Goal: Information Seeking & Learning: Get advice/opinions

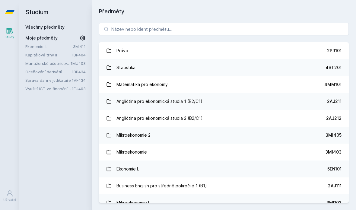
click at [61, 64] on link "Manažerské účetnictví II." at bounding box center [47, 63] width 45 height 6
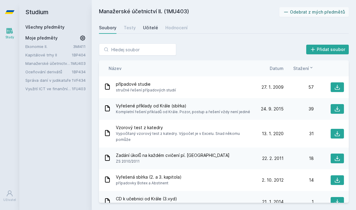
click at [153, 32] on link "Učitelé" at bounding box center [150, 28] width 15 height 12
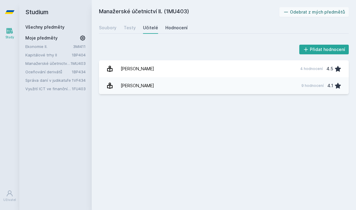
click at [181, 29] on div "Hodnocení" at bounding box center [176, 28] width 22 height 6
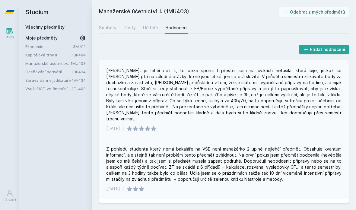
click at [170, 71] on div "[PERSON_NAME]. je lehčí než I., to beze sporu. I přesto jsem na cvikách netušil…" at bounding box center [223, 95] width 235 height 54
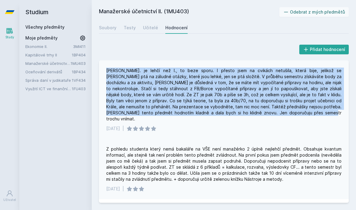
click at [170, 71] on div "[PERSON_NAME]. je lehčí než I., to beze sporu. I přesto jsem na cvikách netušil…" at bounding box center [223, 95] width 235 height 54
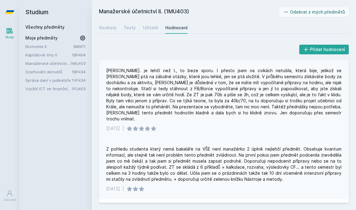
click at [170, 71] on div "[PERSON_NAME]. je lehčí než I., to beze sporu. I přesto jsem na cvikách netušil…" at bounding box center [223, 95] width 235 height 54
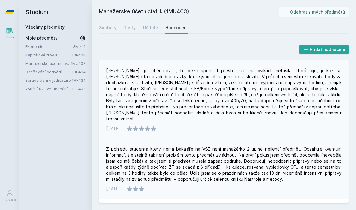
click at [170, 71] on div "[PERSON_NAME]. je lehčí než I., to beze sporu. I přesto jsem na cvikách netušil…" at bounding box center [223, 95] width 235 height 54
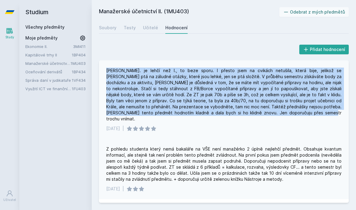
click at [170, 71] on div "[PERSON_NAME]. je lehčí než I., to beze sporu. I přesto jsem na cvikách netušil…" at bounding box center [223, 95] width 235 height 54
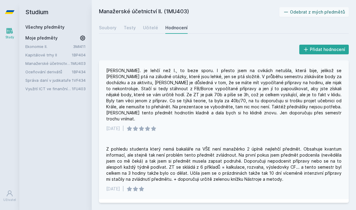
click at [183, 81] on div "[PERSON_NAME]. je lehčí než I., to beze sporu. I přesto jsem na cvikách netušil…" at bounding box center [223, 95] width 235 height 54
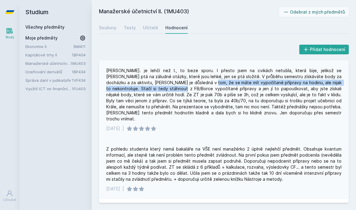
drag, startPoint x: 183, startPoint y: 81, endPoint x: 141, endPoint y: 88, distance: 42.5
click at [141, 88] on div "[PERSON_NAME]. je lehčí než I., to beze sporu. I přesto jsem na cvikách netušil…" at bounding box center [223, 95] width 235 height 54
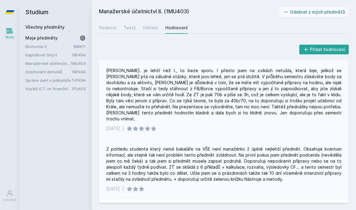
click at [150, 88] on div "[PERSON_NAME]. je lehčí než I., to beze sporu. I přesto jsem na cvikách netušil…" at bounding box center [223, 95] width 235 height 54
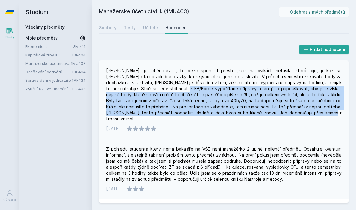
drag, startPoint x: 150, startPoint y: 88, endPoint x: 245, endPoint y: 116, distance: 100.1
click at [245, 116] on div "[PERSON_NAME]. je lehčí než I., to beze sporu. I přesto jsem na cvikách netušil…" at bounding box center [224, 99] width 250 height 78
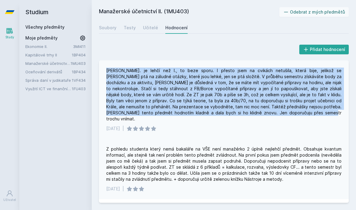
drag, startPoint x: 244, startPoint y: 116, endPoint x: 167, endPoint y: 61, distance: 95.0
click at [167, 61] on div "[PERSON_NAME]. je lehčí než I., to beze sporu. I přesto jsem na cvikách netušil…" at bounding box center [224, 99] width 250 height 78
click at [183, 88] on div "[PERSON_NAME]. je lehčí než I., to beze sporu. I přesto jsem na cvikách netušil…" at bounding box center [223, 95] width 235 height 54
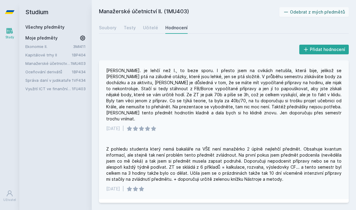
click at [149, 94] on div "[PERSON_NAME]. je lehčí než I., to beze sporu. I přesto jsem na cvikách netušil…" at bounding box center [223, 95] width 235 height 54
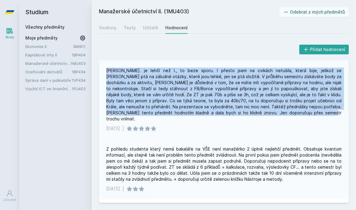
click at [151, 107] on div "[PERSON_NAME]. je lehčí než I., to beze sporu. I přesto jsem na cvikách netušil…" at bounding box center [223, 95] width 235 height 54
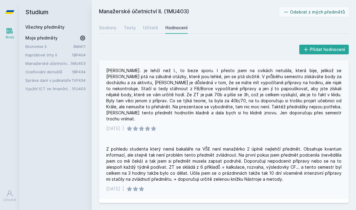
click at [151, 107] on div "[PERSON_NAME]. je lehčí než I., to beze sporu. I přesto jsem na cvikách netušil…" at bounding box center [223, 95] width 235 height 54
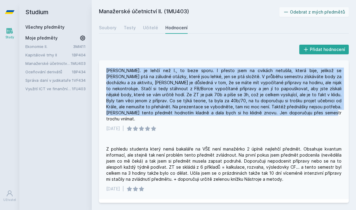
click at [151, 107] on div "[PERSON_NAME]. je lehčí než I., to beze sporu. I přesto jsem na cvikách netušil…" at bounding box center [223, 95] width 235 height 54
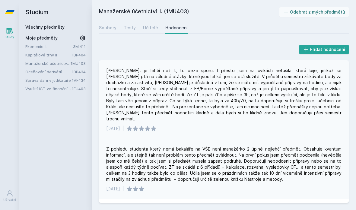
click at [151, 107] on div "[PERSON_NAME]. je lehčí než I., to beze sporu. I přesto jsem na cvikách netušil…" at bounding box center [223, 95] width 235 height 54
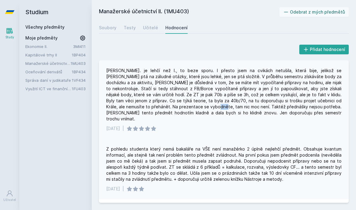
click at [151, 107] on div "[PERSON_NAME]. je lehčí než I., to beze sporu. I přesto jsem na cvikách netušil…" at bounding box center [223, 95] width 235 height 54
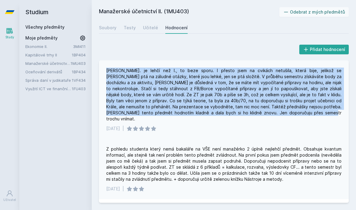
click at [151, 107] on div "[PERSON_NAME]. je lehčí než I., to beze sporu. I přesto jsem na cvikách netušil…" at bounding box center [223, 95] width 235 height 54
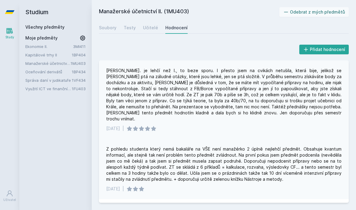
click at [151, 107] on div "[PERSON_NAME]. je lehčí než I., to beze sporu. I přesto jsem na cvikách netušil…" at bounding box center [223, 95] width 235 height 54
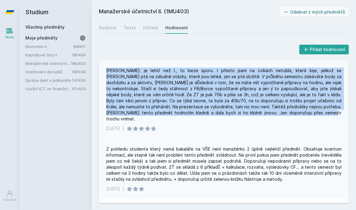
click at [151, 107] on div "[PERSON_NAME]. je lehčí než I., to beze sporu. I přesto jsem na cvikách netušil…" at bounding box center [223, 95] width 235 height 54
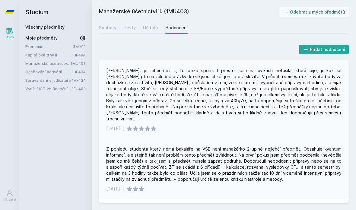
click at [248, 109] on div "[PERSON_NAME]. je lehčí než I., to beze sporu. I přesto jsem na cvikách netušil…" at bounding box center [223, 95] width 235 height 54
